Goal: Download file/media

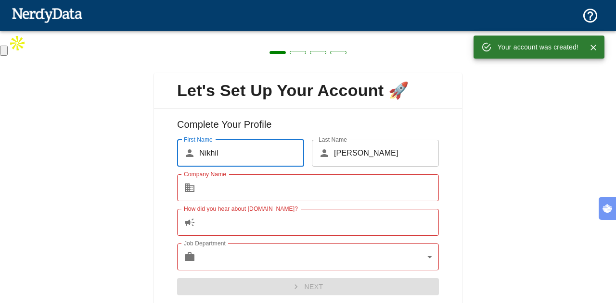
scroll to position [29, 0]
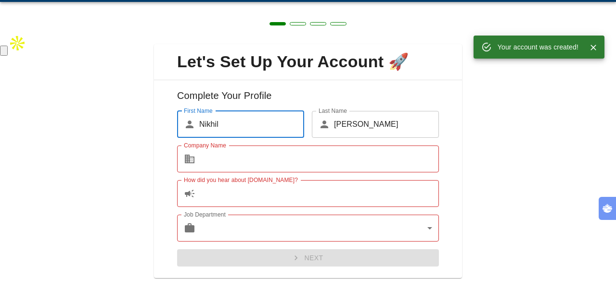
click at [294, 170] on input "Company Name" at bounding box center [318, 159] width 239 height 27
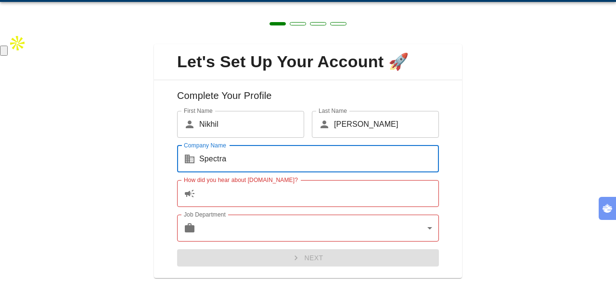
type input "Spectra"
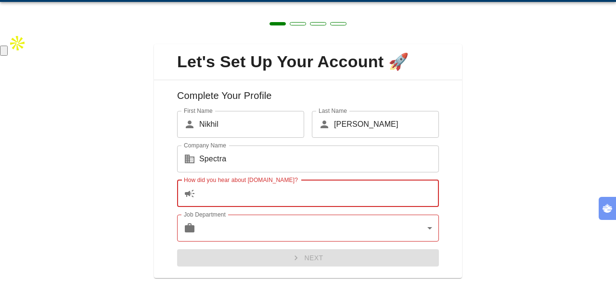
click at [277, 196] on input "How did you hear about [DOMAIN_NAME]?" at bounding box center [318, 193] width 239 height 27
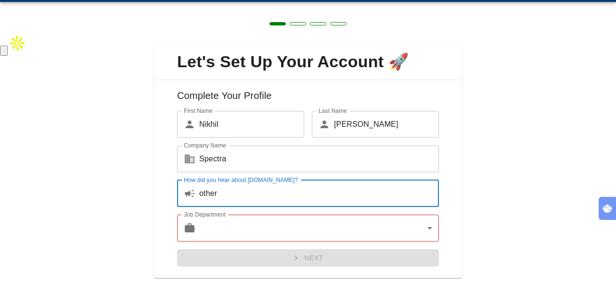
type input "other"
click at [271, 56] on body "Technologies Domains Pricing Products Create a Report Create a list of websites…" at bounding box center [308, 28] width 616 height 56
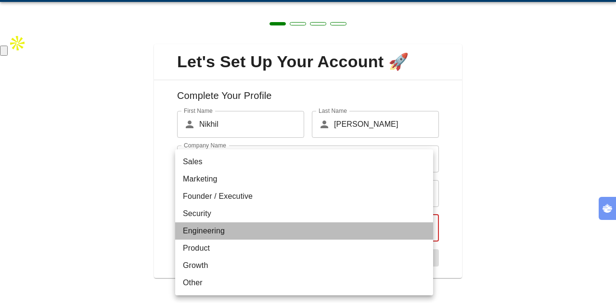
click at [271, 231] on li "Engineering" at bounding box center [304, 231] width 258 height 17
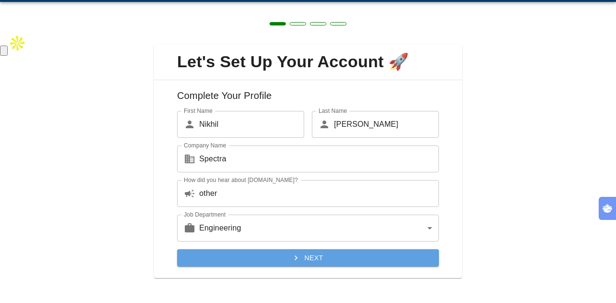
click at [328, 253] on button "Next" at bounding box center [308, 259] width 262 height 18
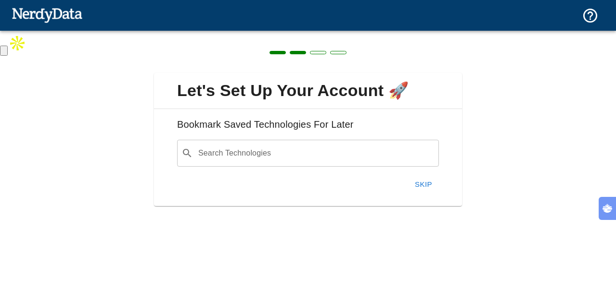
scroll to position [0, 0]
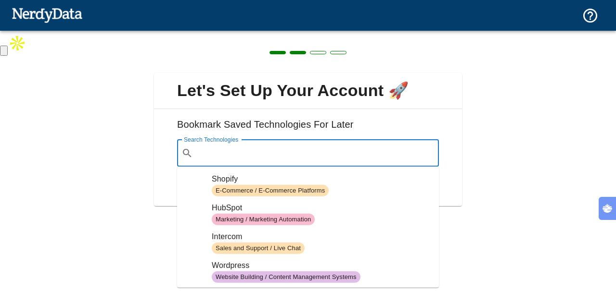
click at [288, 154] on input "Search Technologies" at bounding box center [316, 153] width 238 height 18
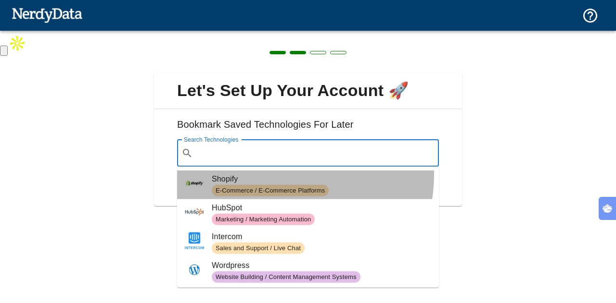
click at [268, 175] on span "Shopify" at bounding box center [321, 180] width 219 height 12
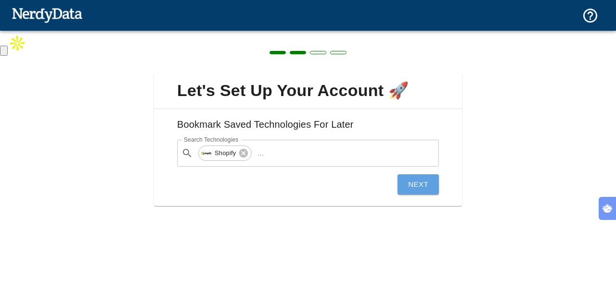
click at [415, 186] on button "Next" at bounding box center [417, 185] width 41 height 20
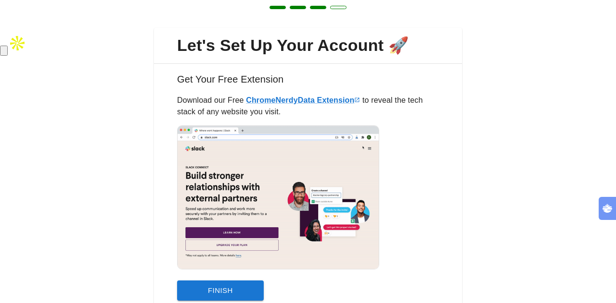
scroll to position [85, 0]
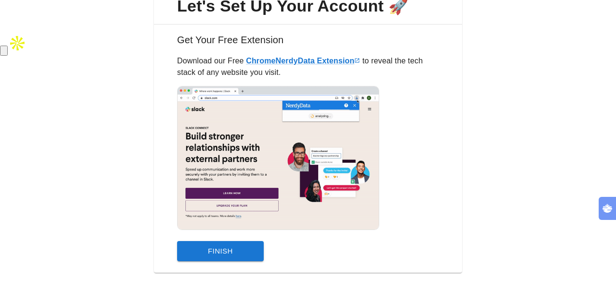
click at [241, 252] on button "Finish" at bounding box center [220, 251] width 87 height 20
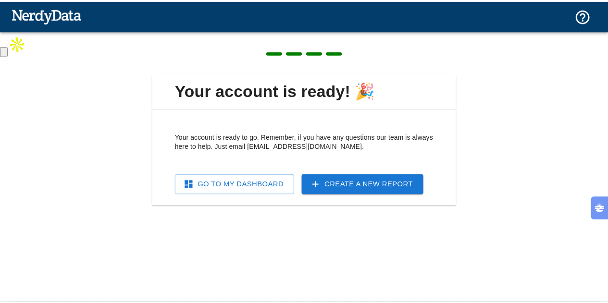
scroll to position [0, 0]
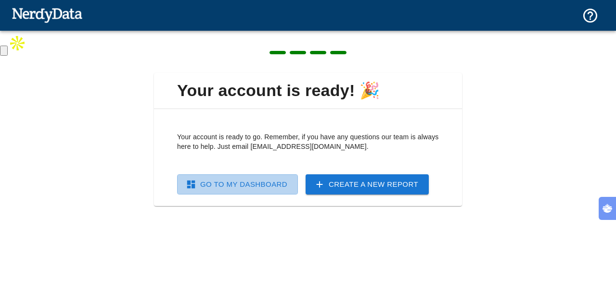
click at [289, 190] on link "Go To My Dashboard" at bounding box center [237, 185] width 121 height 20
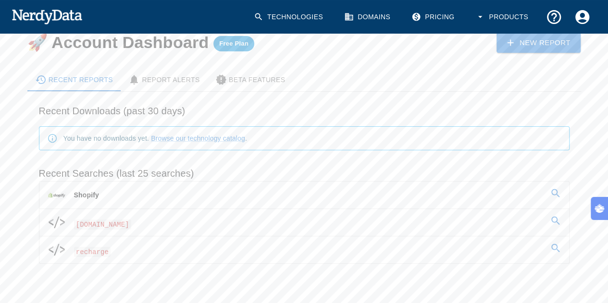
scroll to position [37, 0]
click at [79, 225] on span "[DOMAIN_NAME]" at bounding box center [103, 224] width 58 height 10
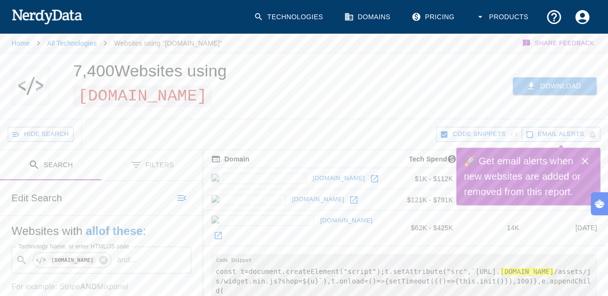
click at [553, 90] on button "Download" at bounding box center [555, 86] width 84 height 18
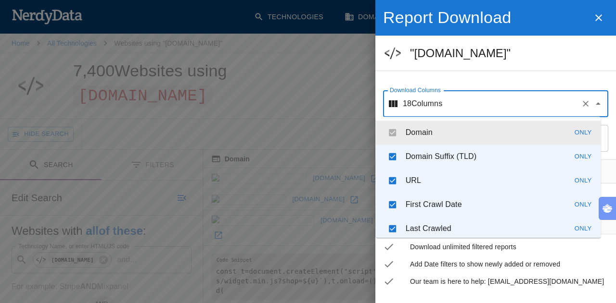
click at [474, 103] on input "Download Columns" at bounding box center [509, 104] width 135 height 18
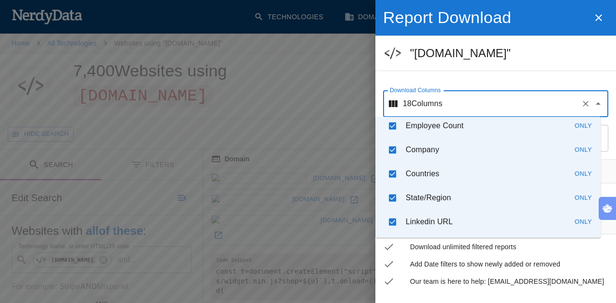
scroll to position [319, 0]
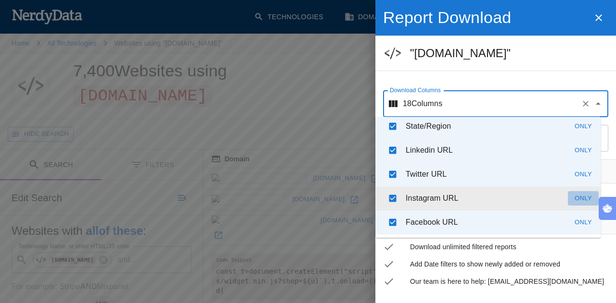
click at [577, 199] on button "Only" at bounding box center [582, 198] width 31 height 15
checkbox input "false"
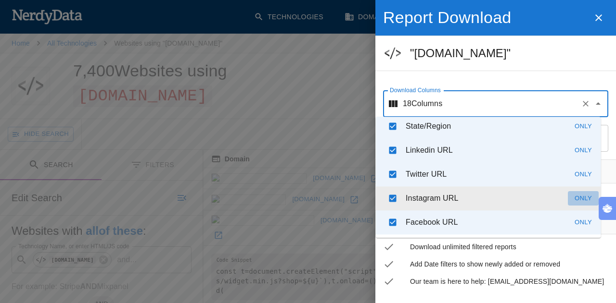
checkbox input "false"
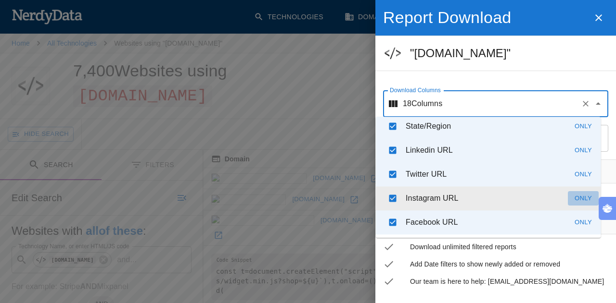
checkbox input "false"
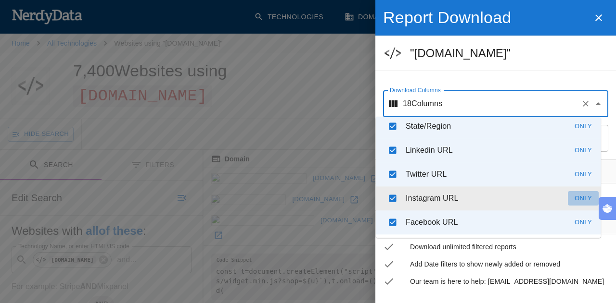
checkbox input "false"
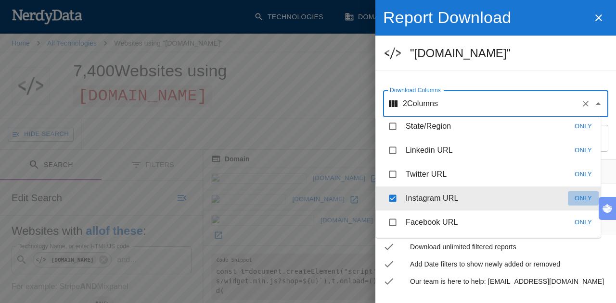
click at [577, 199] on button "Only" at bounding box center [582, 198] width 31 height 15
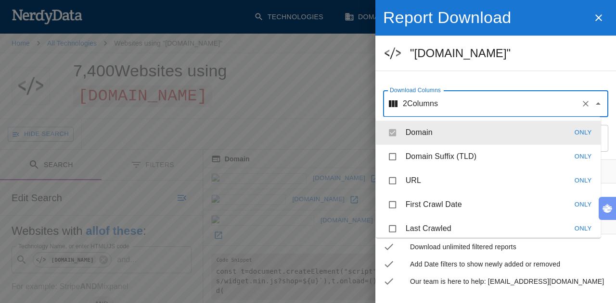
click at [391, 132] on li "Domain Only" at bounding box center [488, 133] width 225 height 24
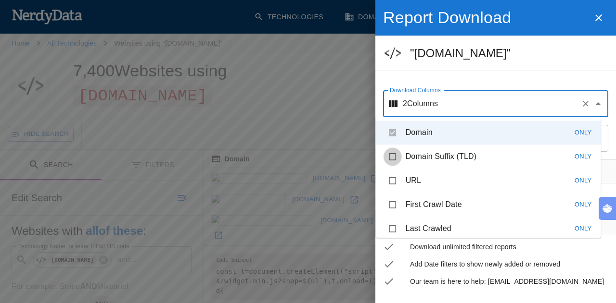
click at [396, 157] on input "checkbox" at bounding box center [392, 157] width 18 height 18
checkbox input "true"
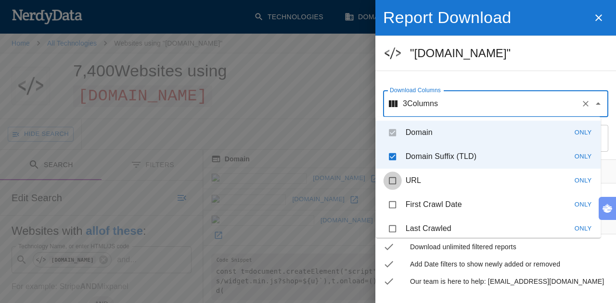
click at [395, 176] on input "checkbox" at bounding box center [392, 181] width 18 height 18
checkbox input "true"
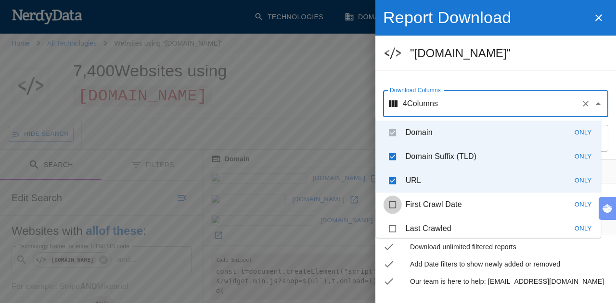
click at [390, 205] on input "checkbox" at bounding box center [392, 205] width 18 height 18
checkbox input "true"
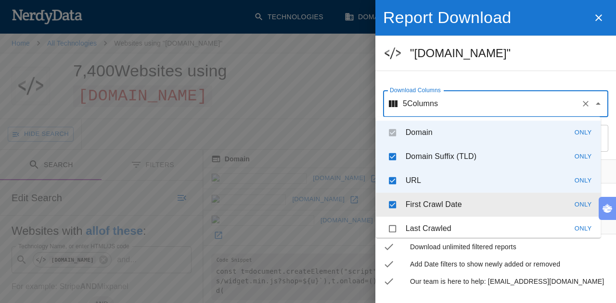
scroll to position [46, 0]
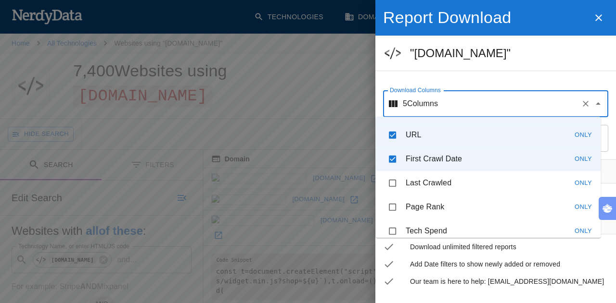
drag, startPoint x: 393, startPoint y: 183, endPoint x: 394, endPoint y: 206, distance: 23.1
click at [394, 206] on ul "Domain Only Domain Suffix (TLD) Only URL Only First Crawl Date Only Last Crawle…" at bounding box center [488, 177] width 225 height 121
click at [394, 206] on input "checkbox" at bounding box center [392, 207] width 18 height 18
checkbox input "true"
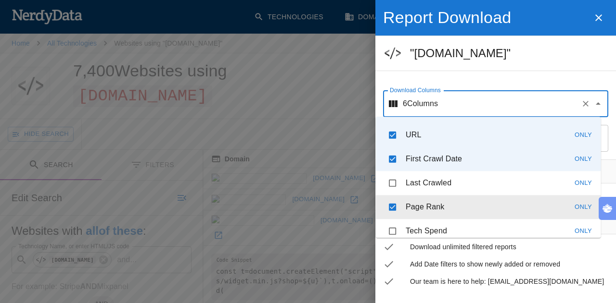
scroll to position [75, 0]
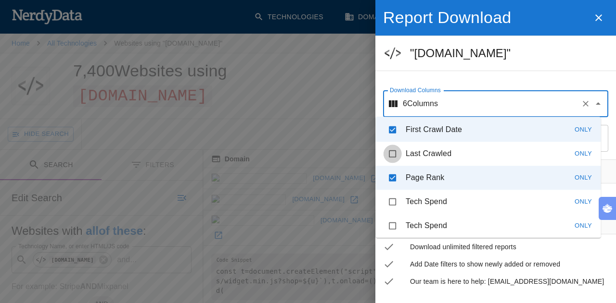
click at [391, 153] on input "checkbox" at bounding box center [392, 154] width 18 height 18
checkbox input "true"
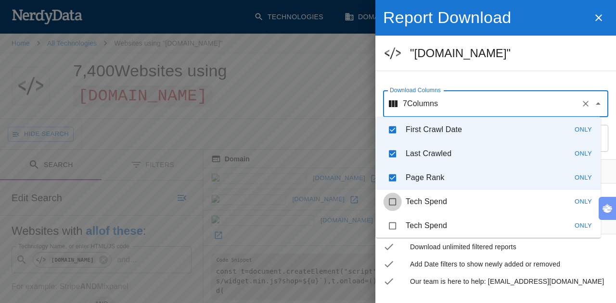
click at [395, 197] on input "checkbox" at bounding box center [392, 202] width 18 height 18
checkbox input "true"
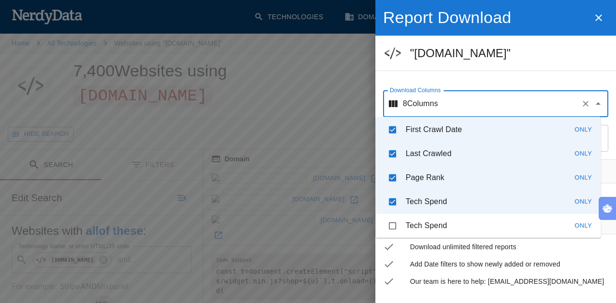
click at [394, 226] on input "checkbox" at bounding box center [392, 226] width 18 height 18
checkbox input "true"
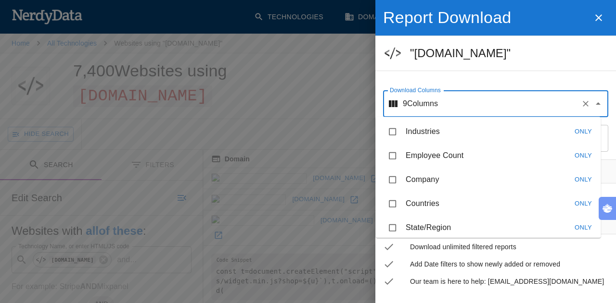
scroll to position [148, 0]
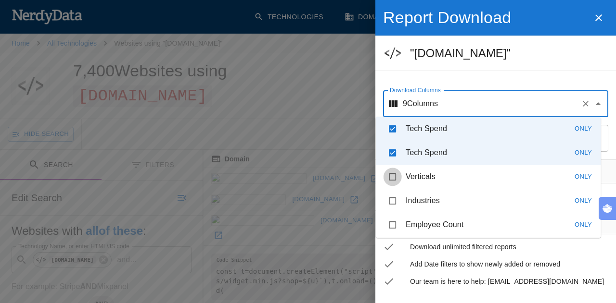
click at [390, 176] on input "checkbox" at bounding box center [392, 177] width 18 height 18
checkbox input "true"
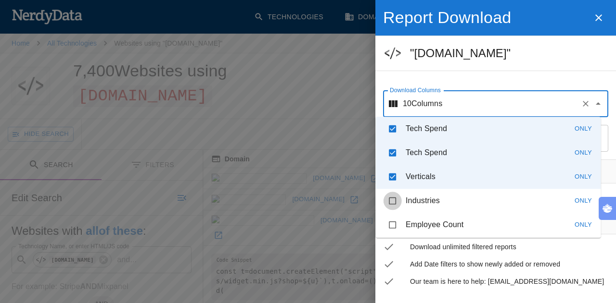
click at [391, 198] on input "checkbox" at bounding box center [392, 201] width 18 height 18
checkbox input "true"
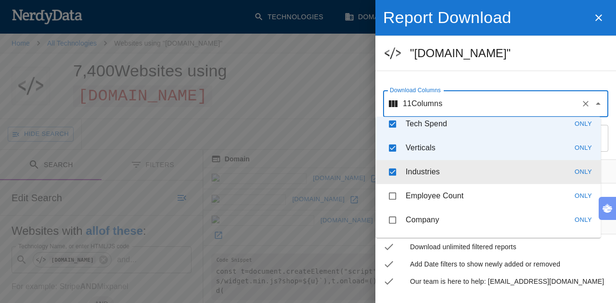
click at [391, 198] on input "checkbox" at bounding box center [392, 196] width 18 height 18
checkbox input "true"
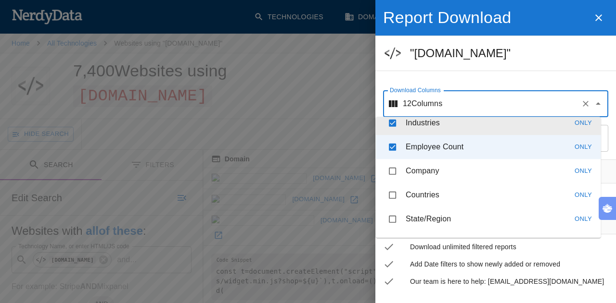
scroll to position [226, 0]
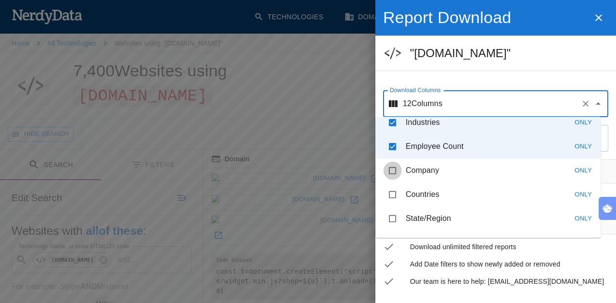
click at [392, 167] on input "checkbox" at bounding box center [392, 171] width 18 height 18
checkbox input "true"
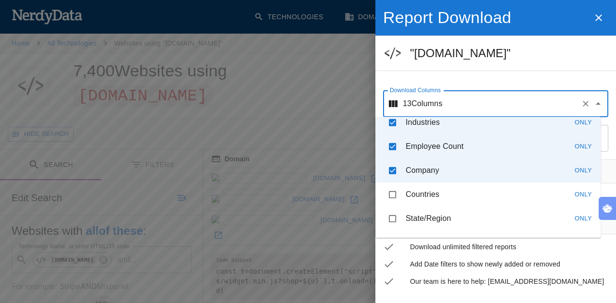
click at [392, 193] on input "checkbox" at bounding box center [392, 195] width 18 height 18
checkbox input "true"
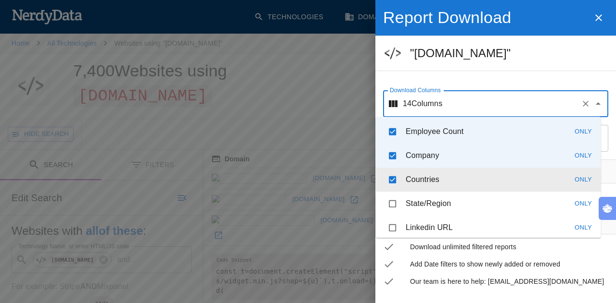
scroll to position [243, 0]
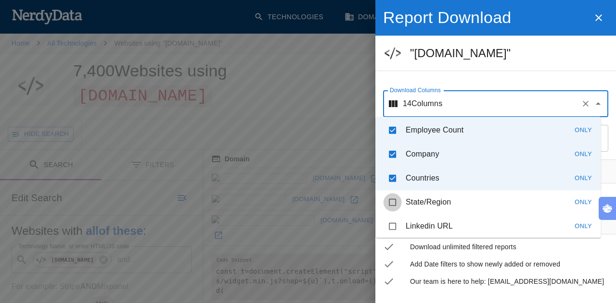
click at [392, 201] on input "checkbox" at bounding box center [392, 202] width 18 height 18
checkbox input "true"
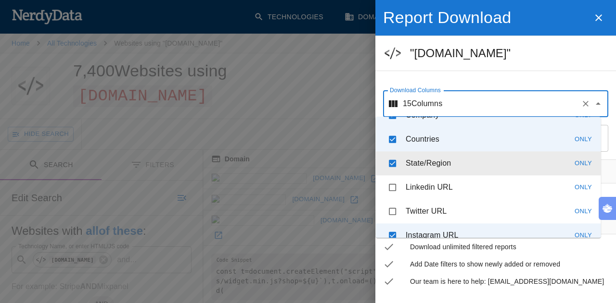
scroll to position [284, 0]
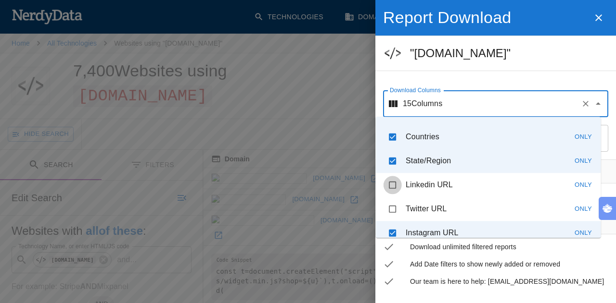
click at [392, 183] on input "checkbox" at bounding box center [392, 185] width 18 height 18
checkbox input "true"
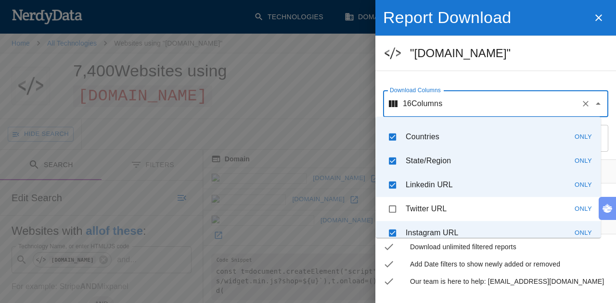
click at [391, 209] on input "checkbox" at bounding box center [392, 209] width 18 height 18
checkbox input "true"
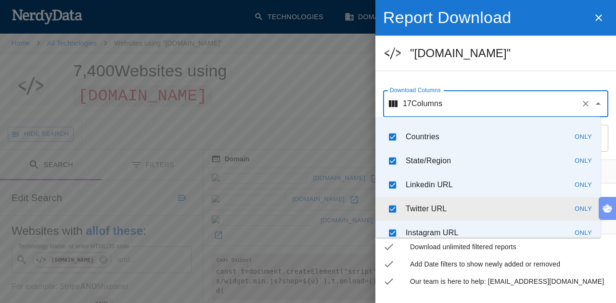
scroll to position [319, 0]
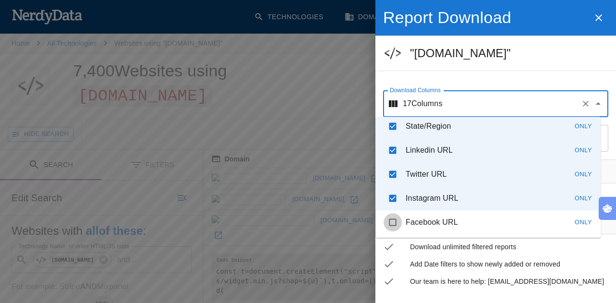
click at [391, 217] on input "checkbox" at bounding box center [392, 223] width 18 height 18
checkbox input "true"
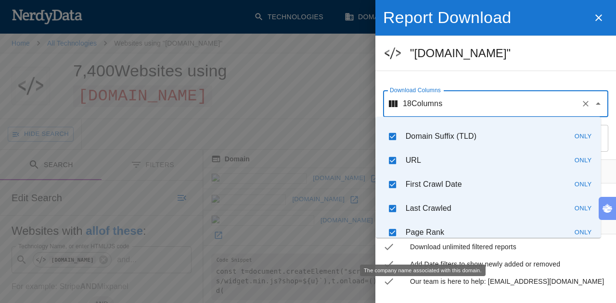
scroll to position [0, 0]
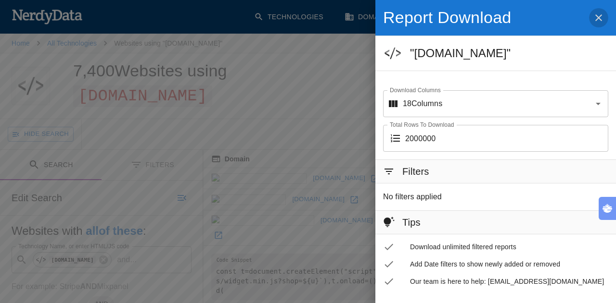
click at [595, 20] on icon "button" at bounding box center [598, 17] width 7 height 7
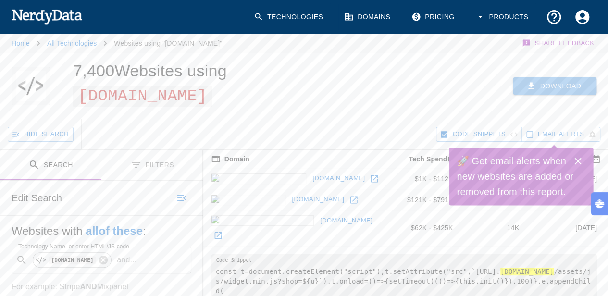
click at [557, 94] on button "Download" at bounding box center [555, 86] width 84 height 18
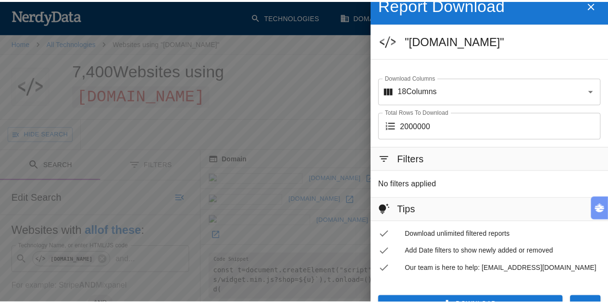
scroll to position [30, 0]
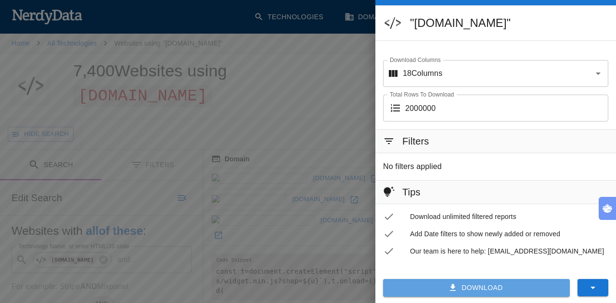
click at [509, 286] on button "Download" at bounding box center [476, 288] width 187 height 18
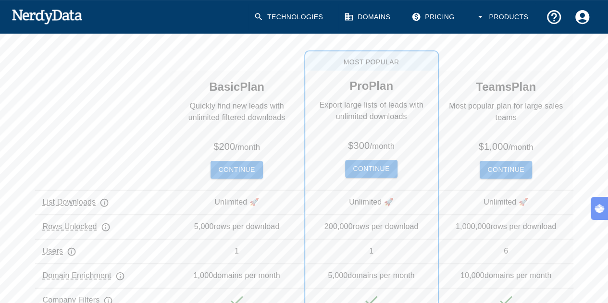
scroll to position [116, 0]
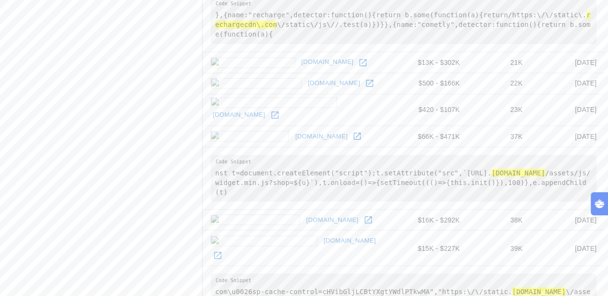
scroll to position [791, 0]
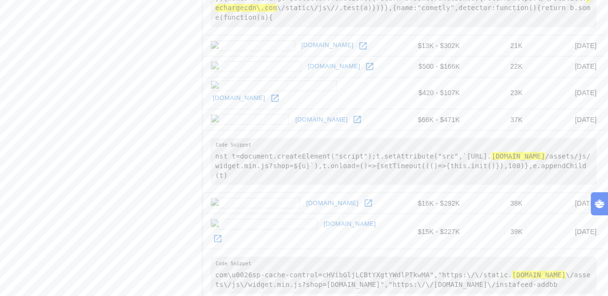
click at [153, 172] on div "Search Filters Edit Search Websites with all of these : Technology Name, or ent…" at bounding box center [101, 141] width 203 height 1564
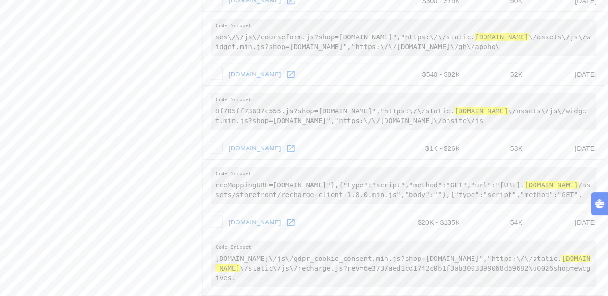
scroll to position [1308, 0]
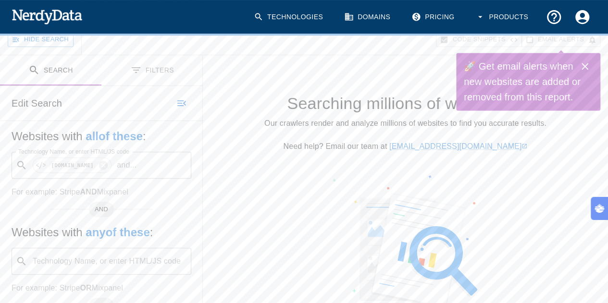
scroll to position [96, 0]
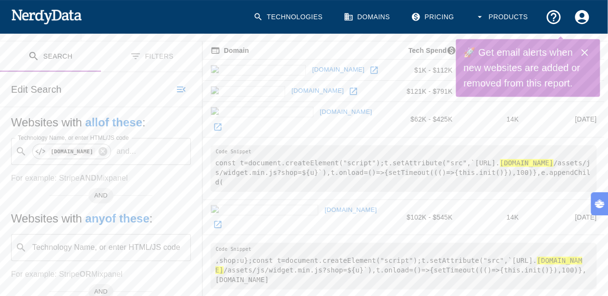
scroll to position [0, 0]
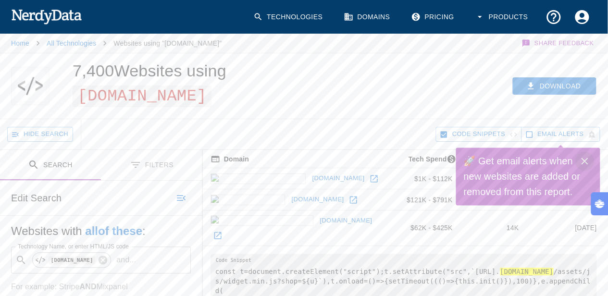
click at [587, 168] on button "Close" at bounding box center [584, 160] width 19 height 19
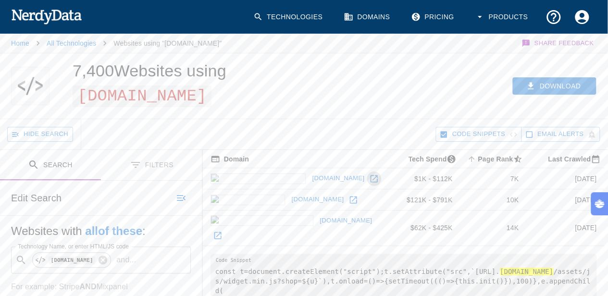
click at [371, 175] on icon at bounding box center [374, 178] width 7 height 7
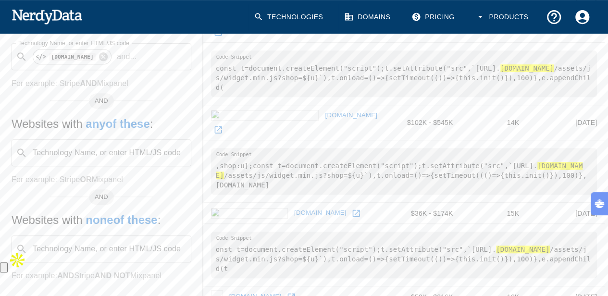
scroll to position [192, 0]
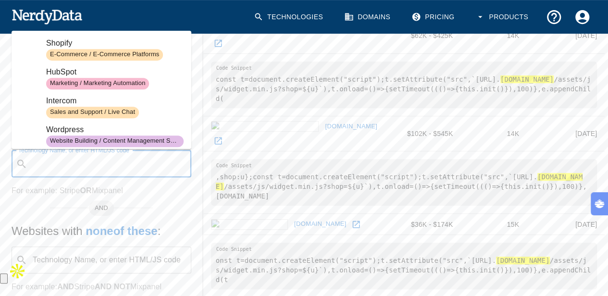
click at [107, 155] on div "Technology Name, or enter HTML/JS code ​ Technology Name, or enter HTML/JS code" at bounding box center [102, 164] width 180 height 27
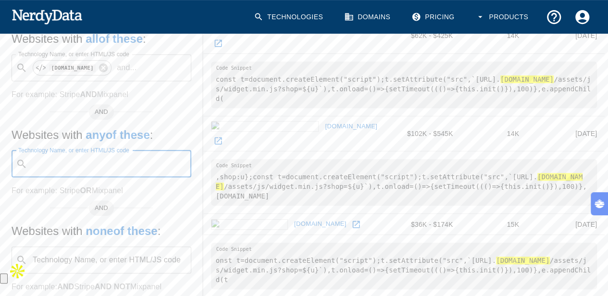
click at [107, 155] on input "Technology Name, or enter HTML/JS code" at bounding box center [109, 164] width 156 height 18
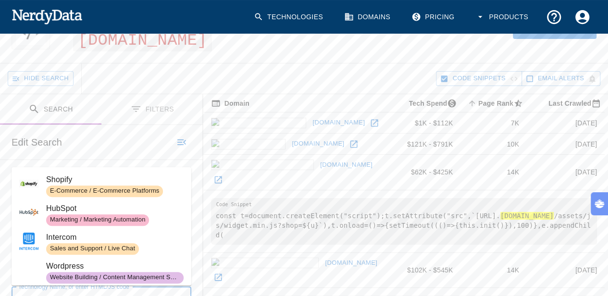
scroll to position [60, 0]
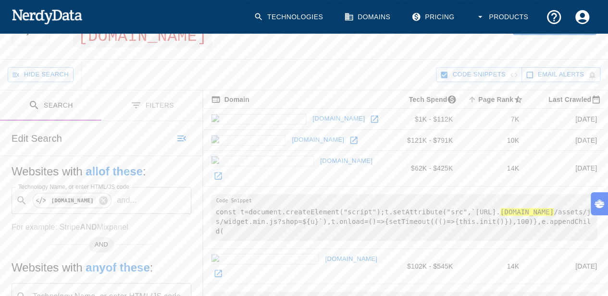
drag, startPoint x: 225, startPoint y: 144, endPoint x: 225, endPoint y: 138, distance: 6.3
click at [225, 138] on td "[DOMAIN_NAME]" at bounding box center [296, 140] width 187 height 21
drag, startPoint x: 225, startPoint y: 138, endPoint x: 243, endPoint y: 139, distance: 18.3
click at [243, 139] on td "[DOMAIN_NAME]" at bounding box center [296, 140] width 187 height 21
